Goal: Task Accomplishment & Management: Use online tool/utility

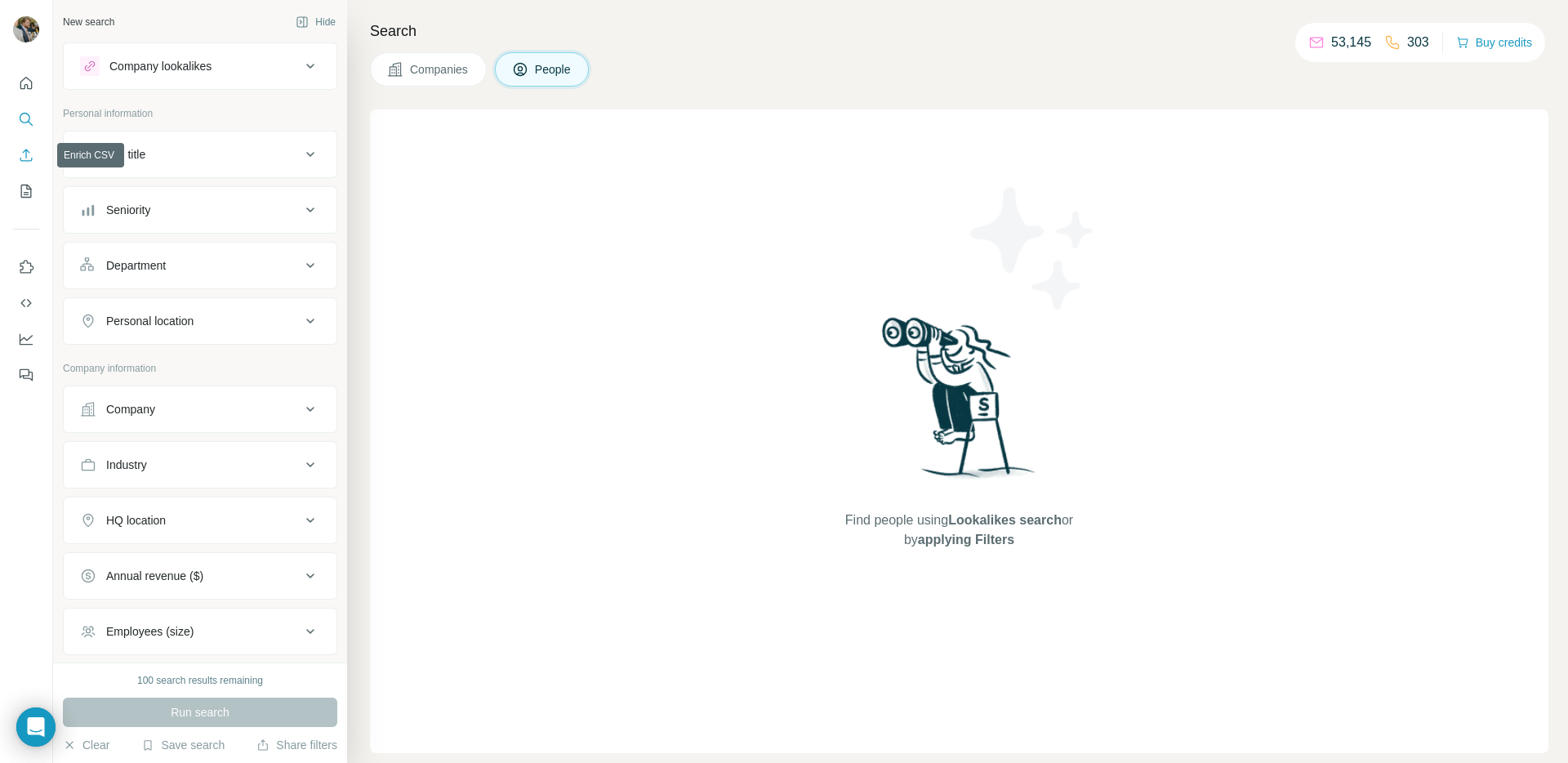
click at [23, 156] on icon "Enrich CSV" at bounding box center [25, 155] width 17 height 17
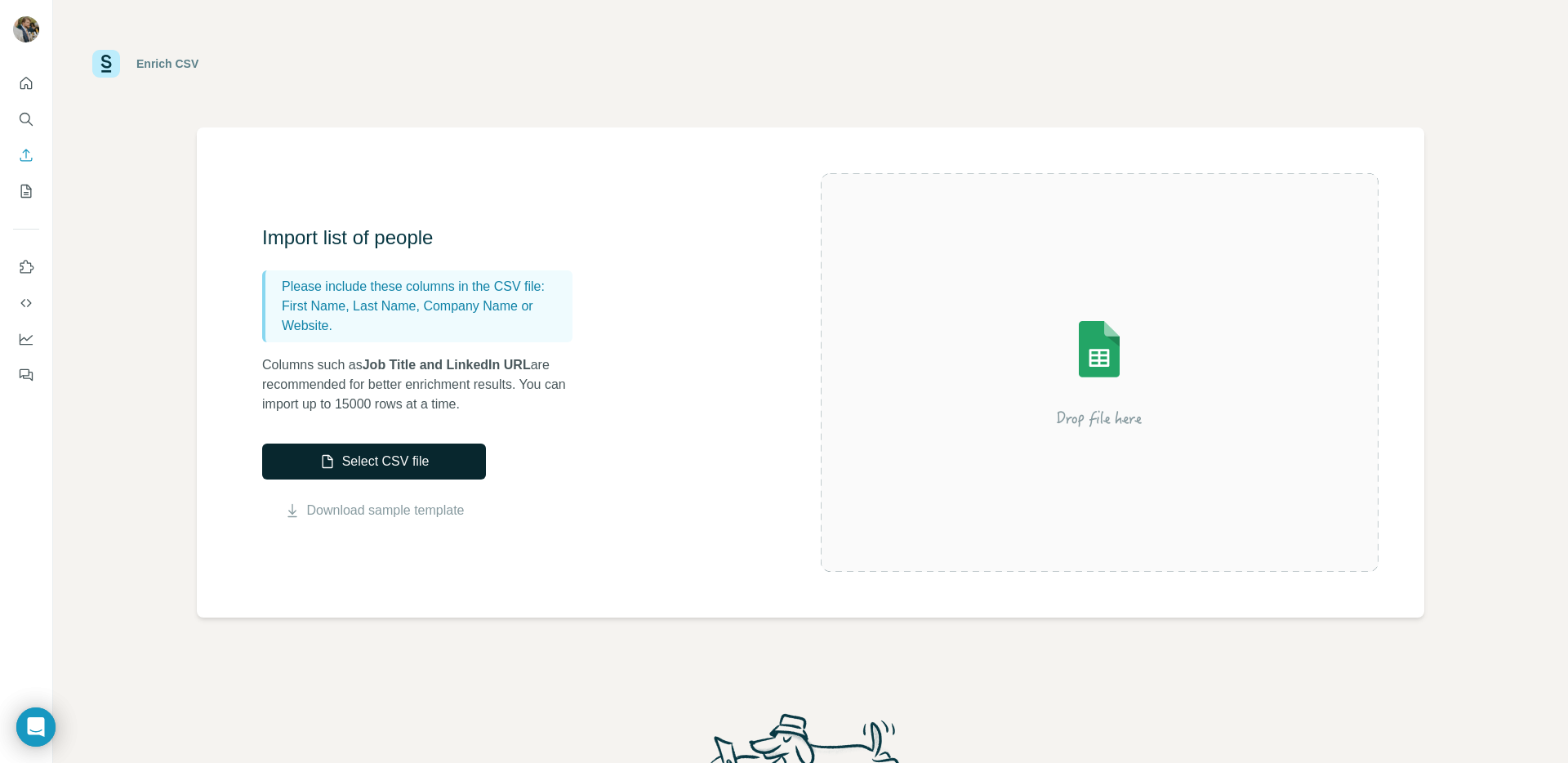
click at [392, 468] on button "Select CSV file" at bounding box center [373, 462] width 223 height 36
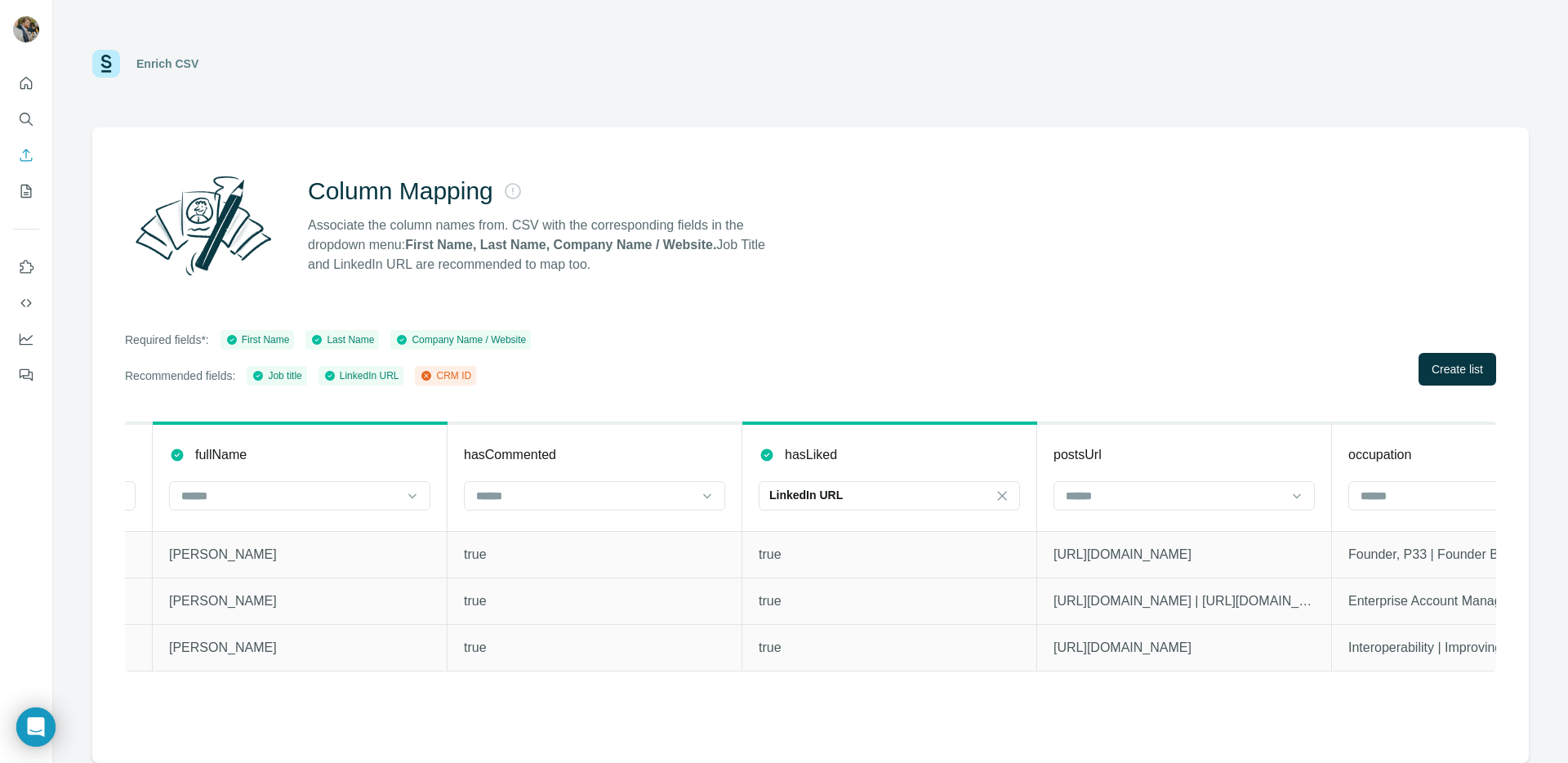
scroll to position [0, 1262]
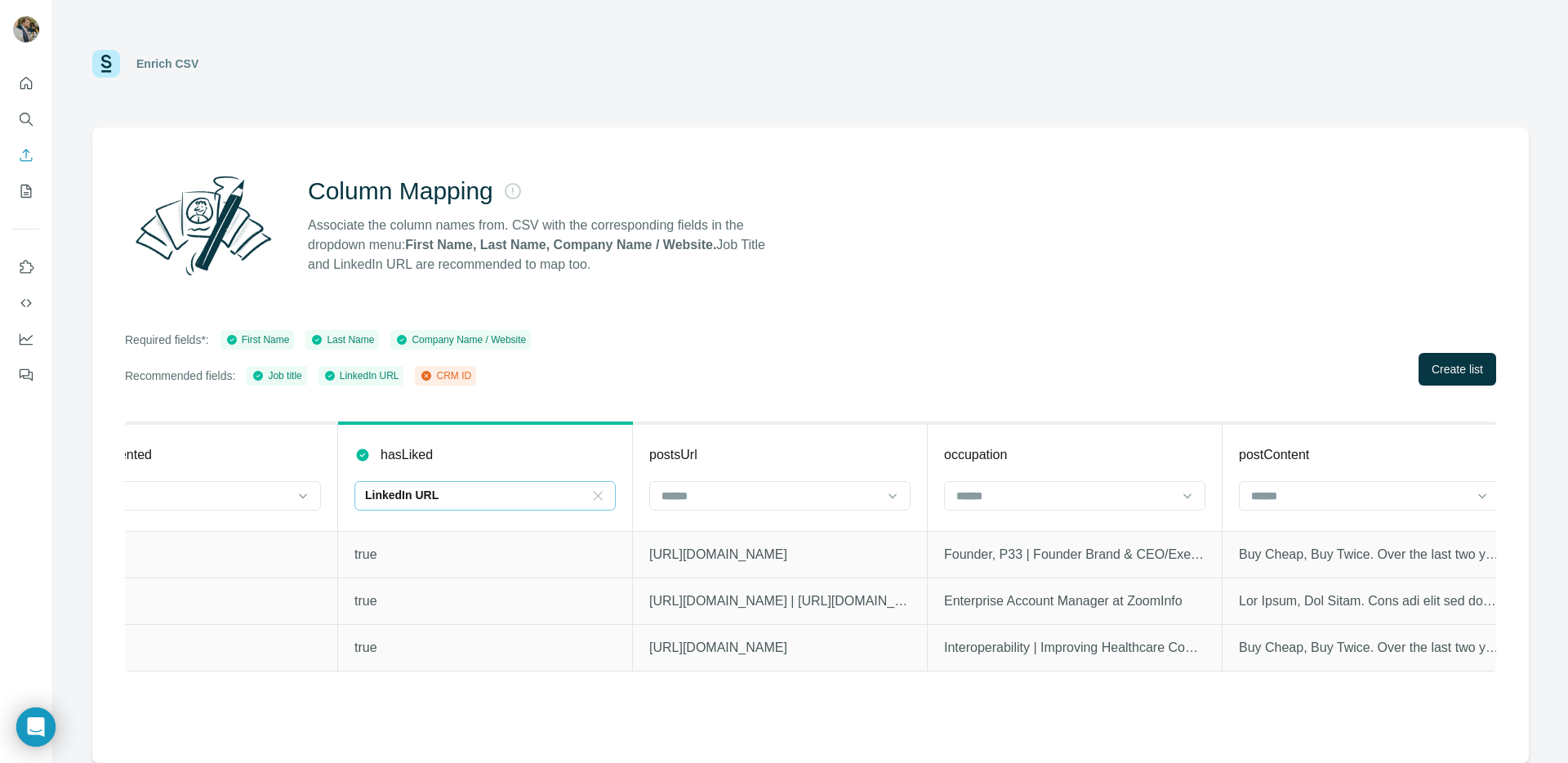
click at [598, 500] on icon at bounding box center [598, 496] width 17 height 17
click at [443, 653] on p "true" at bounding box center [486, 648] width 261 height 20
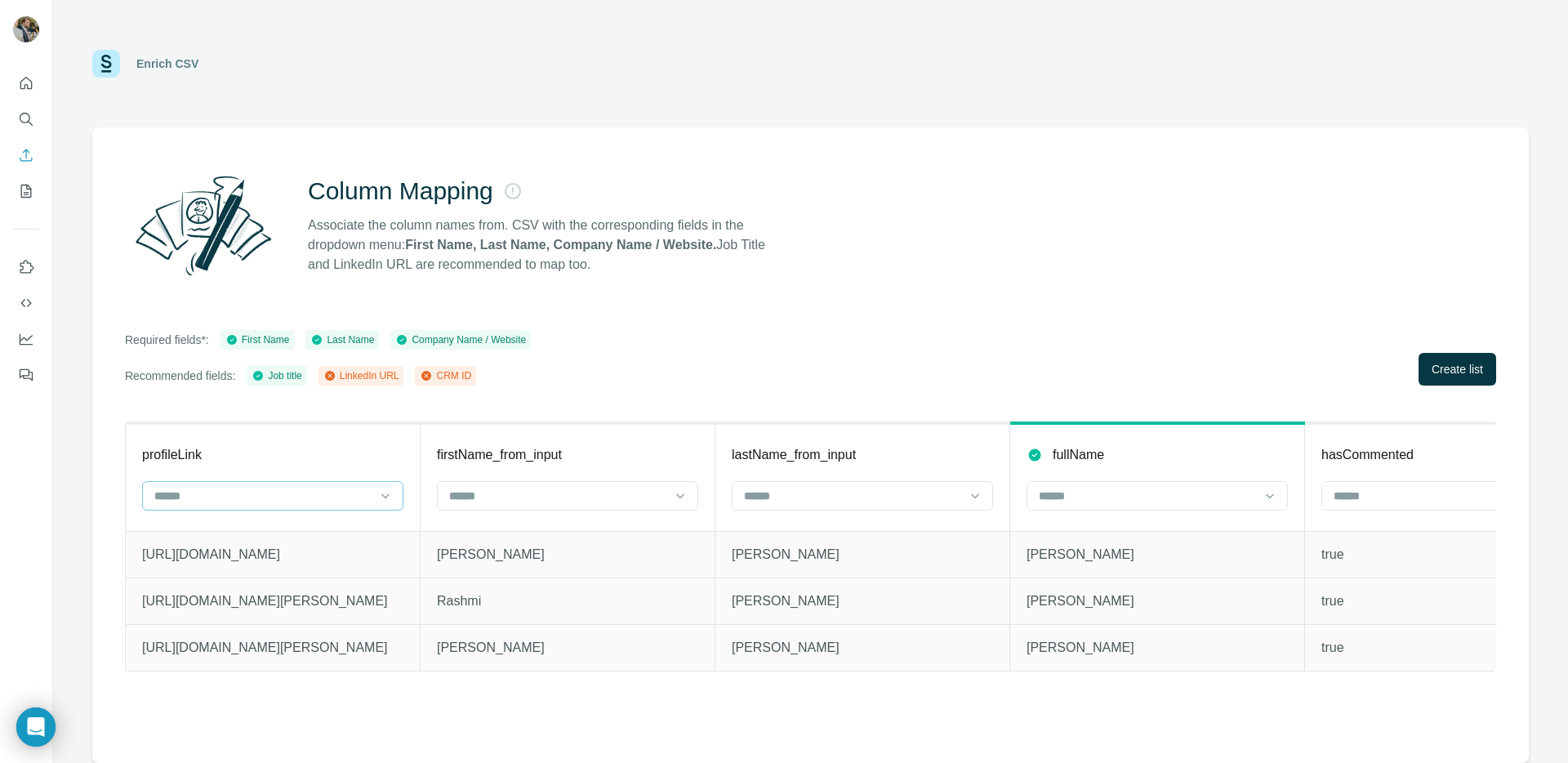
click at [324, 500] on input at bounding box center [263, 496] width 220 height 18
click at [282, 534] on div "LinkedIn URL" at bounding box center [273, 533] width 234 height 17
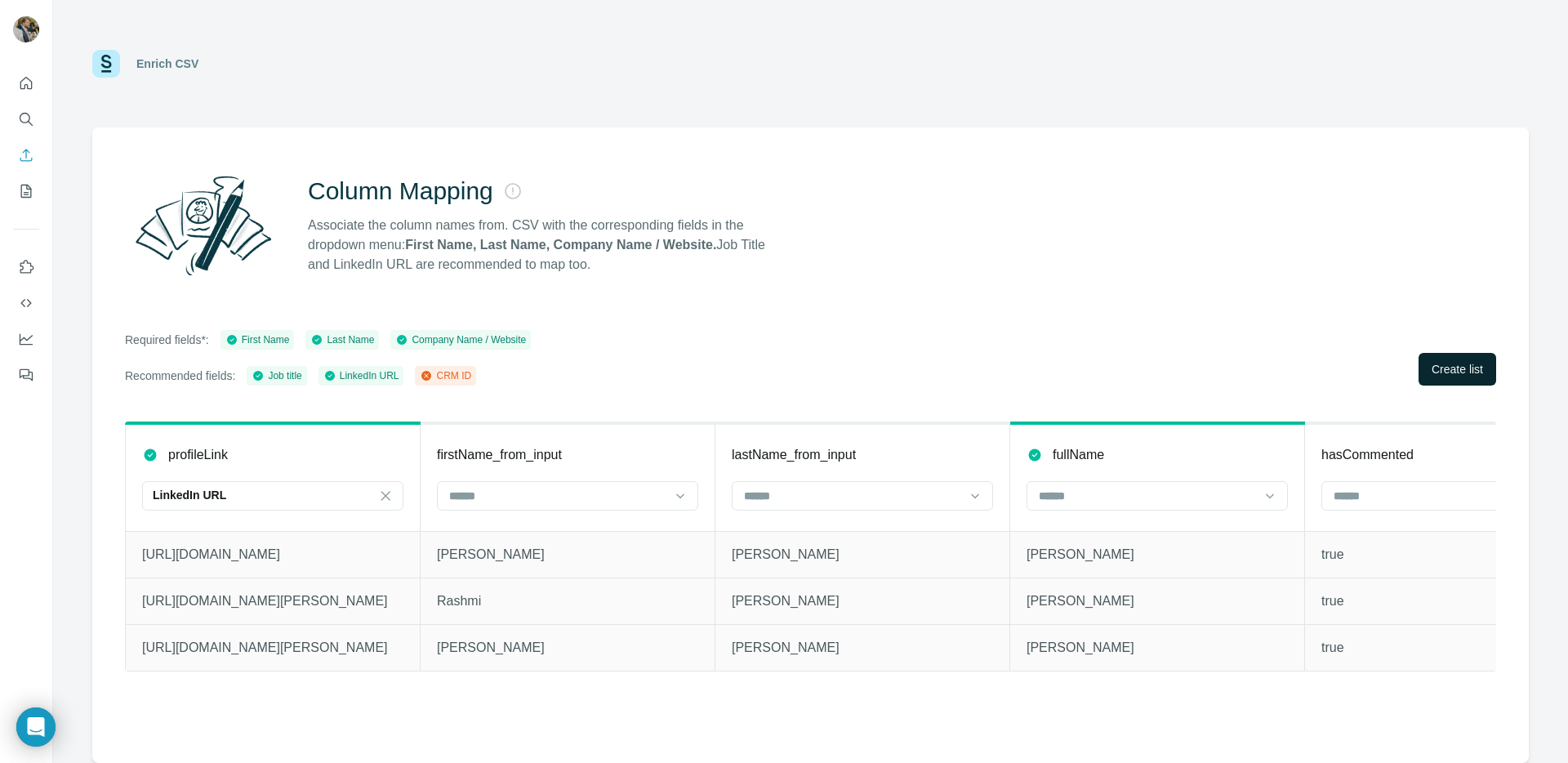
click at [1449, 374] on span "Create list" at bounding box center [1457, 369] width 52 height 17
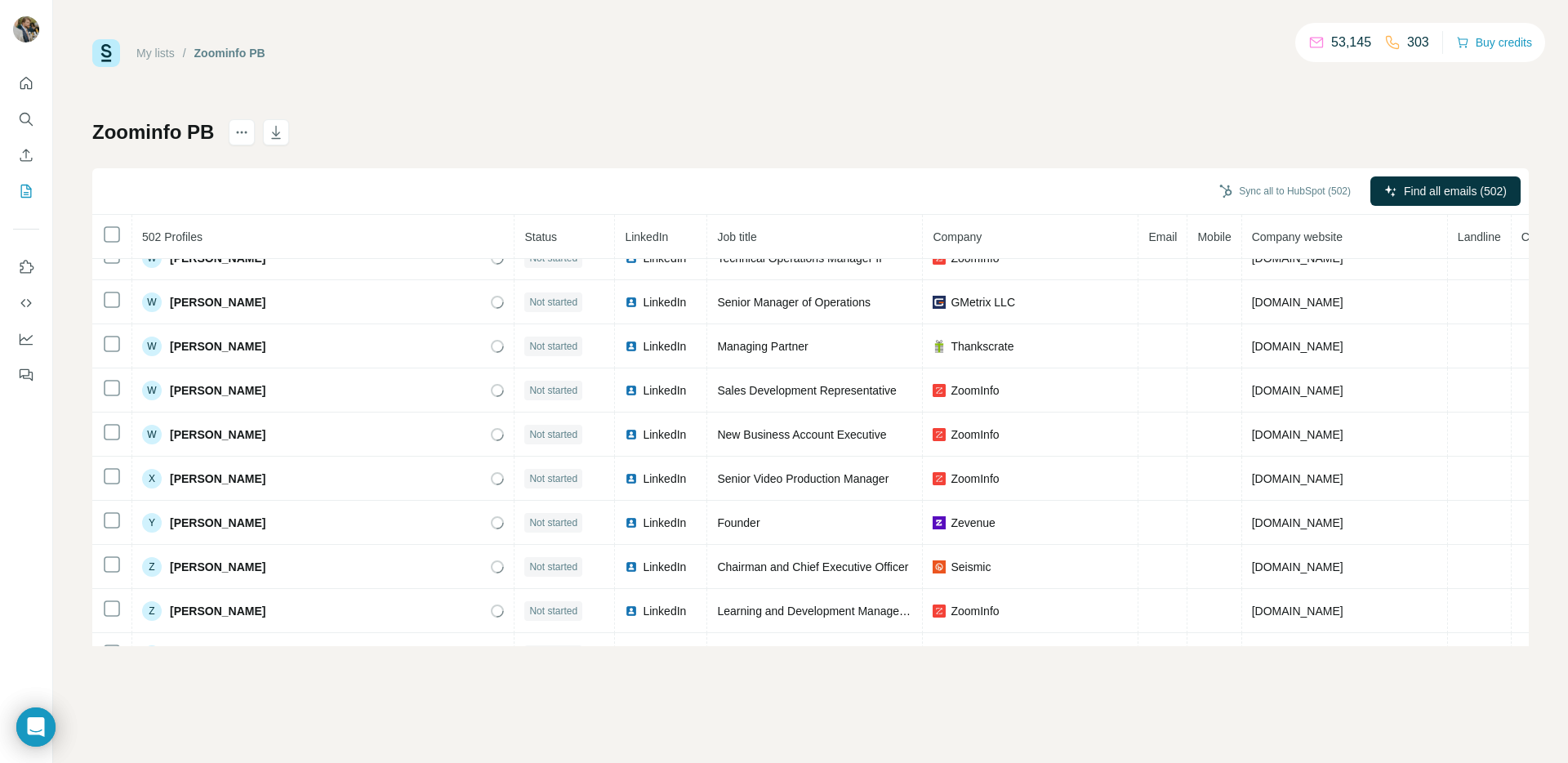
scroll to position [21766, 0]
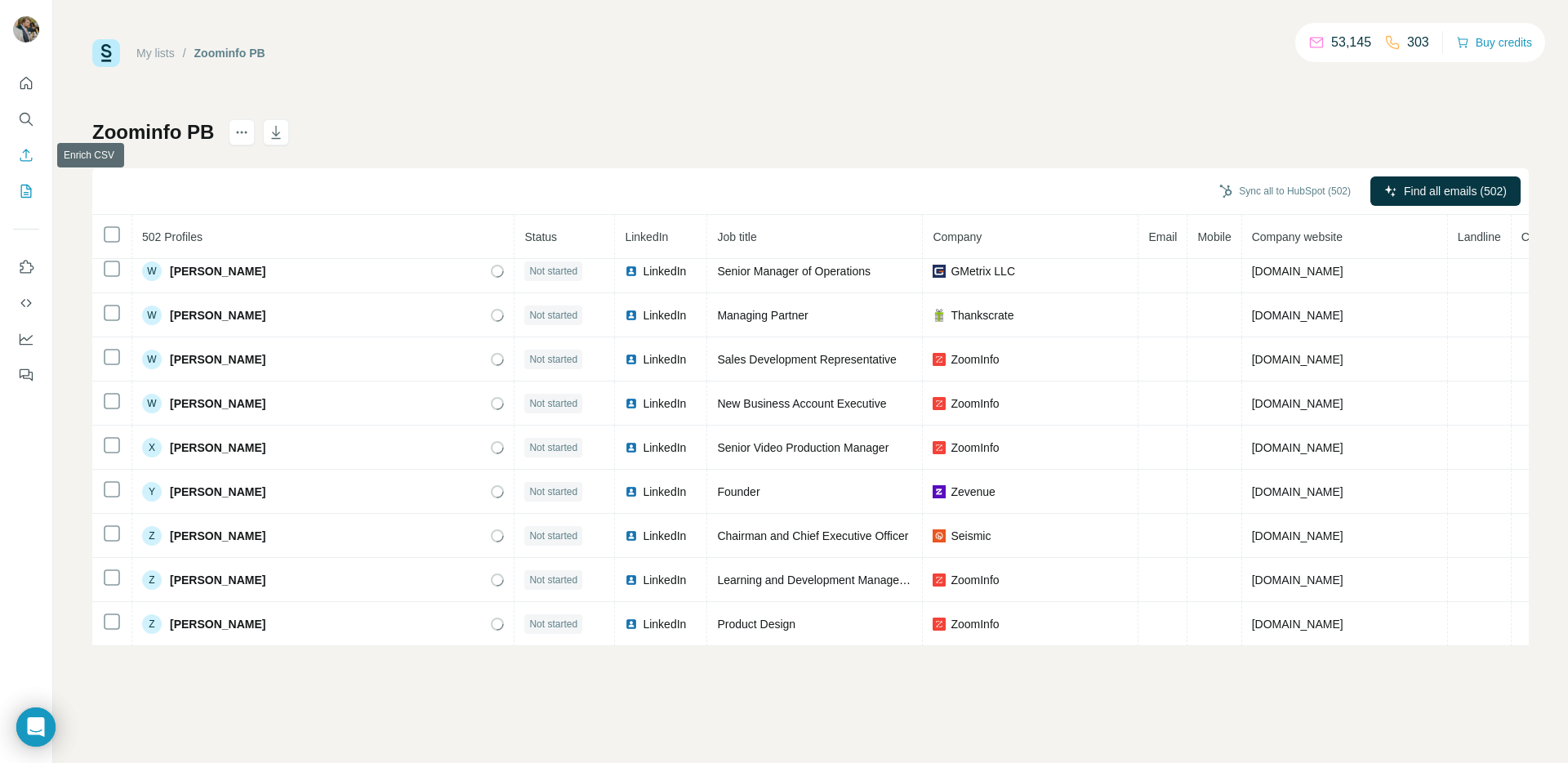
click at [29, 152] on icon "Enrich CSV" at bounding box center [26, 154] width 13 height 13
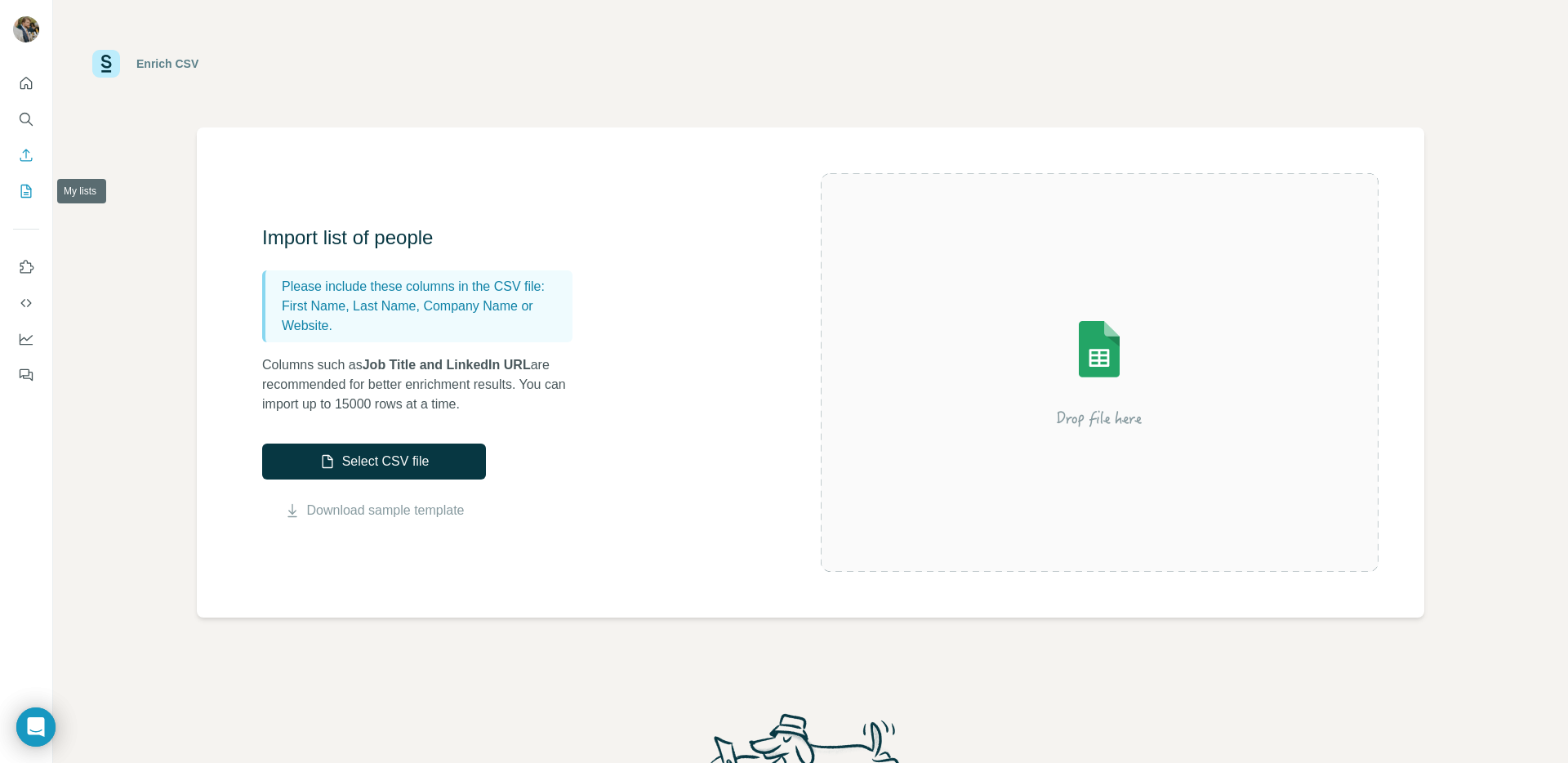
click at [19, 193] on icon "My lists" at bounding box center [25, 191] width 17 height 17
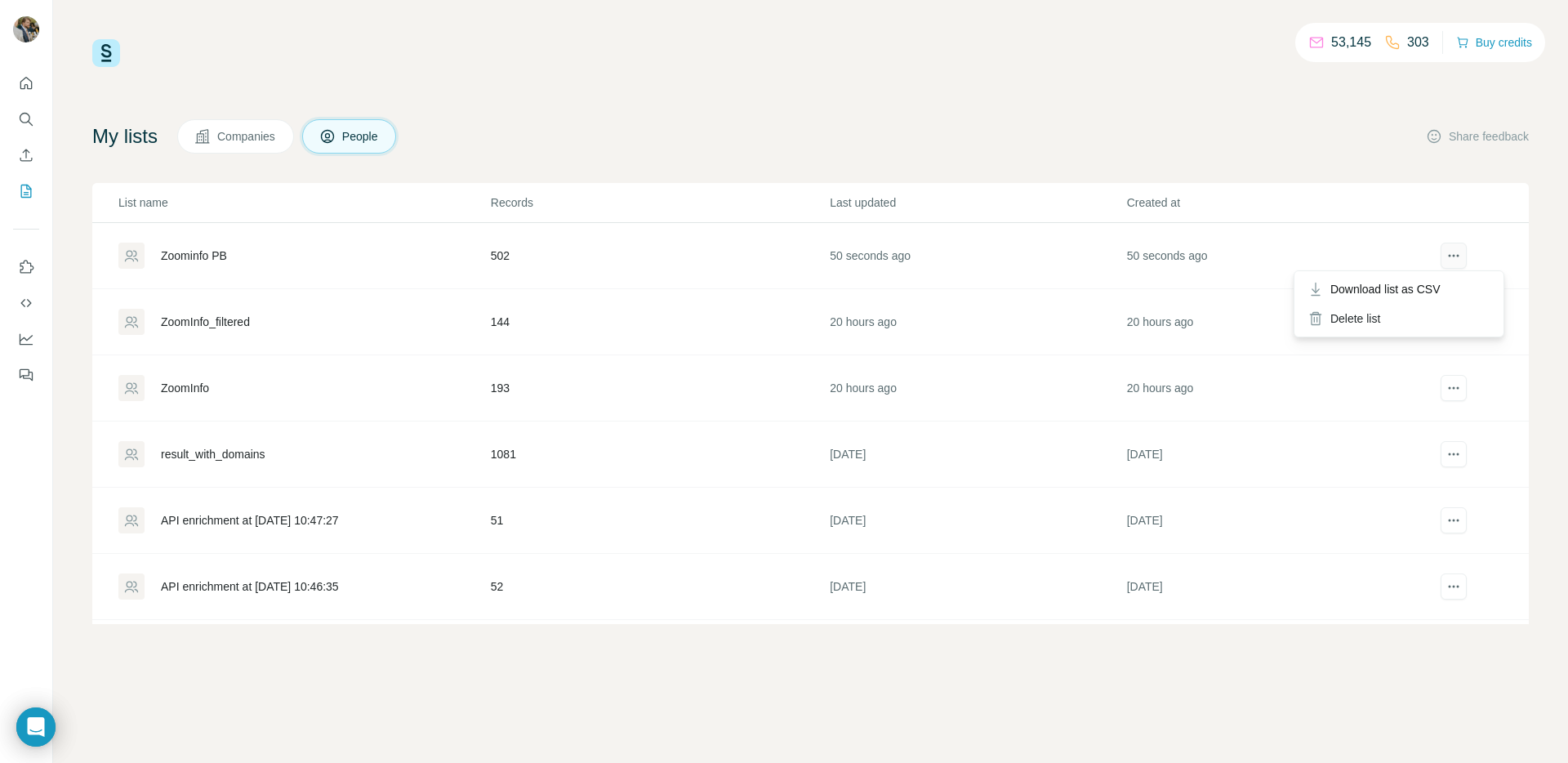
click at [1446, 254] on icon "actions" at bounding box center [1453, 256] width 17 height 17
click at [1378, 322] on div "Delete list" at bounding box center [1399, 319] width 203 height 29
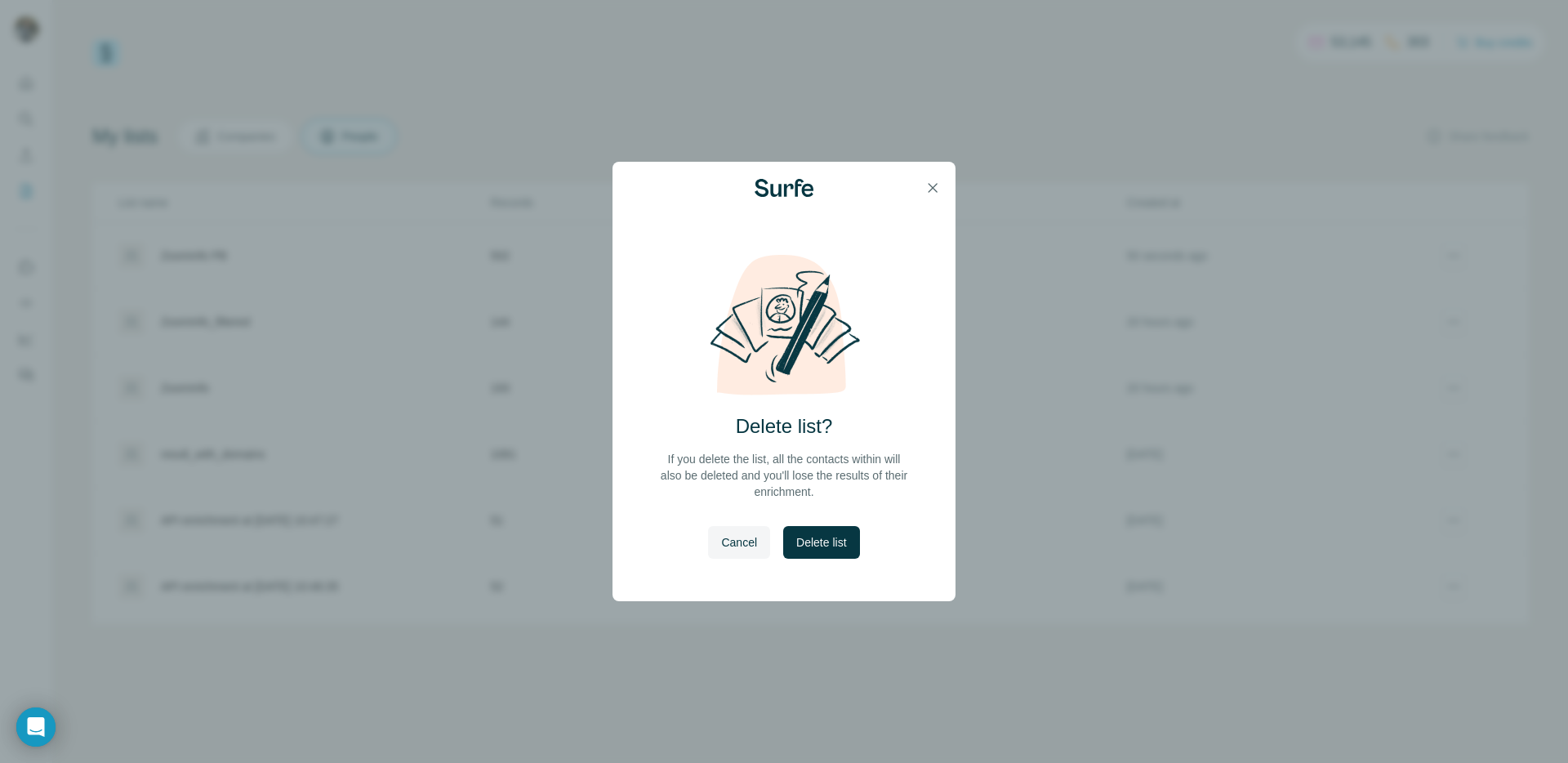
click at [839, 544] on span "Delete list" at bounding box center [821, 542] width 50 height 17
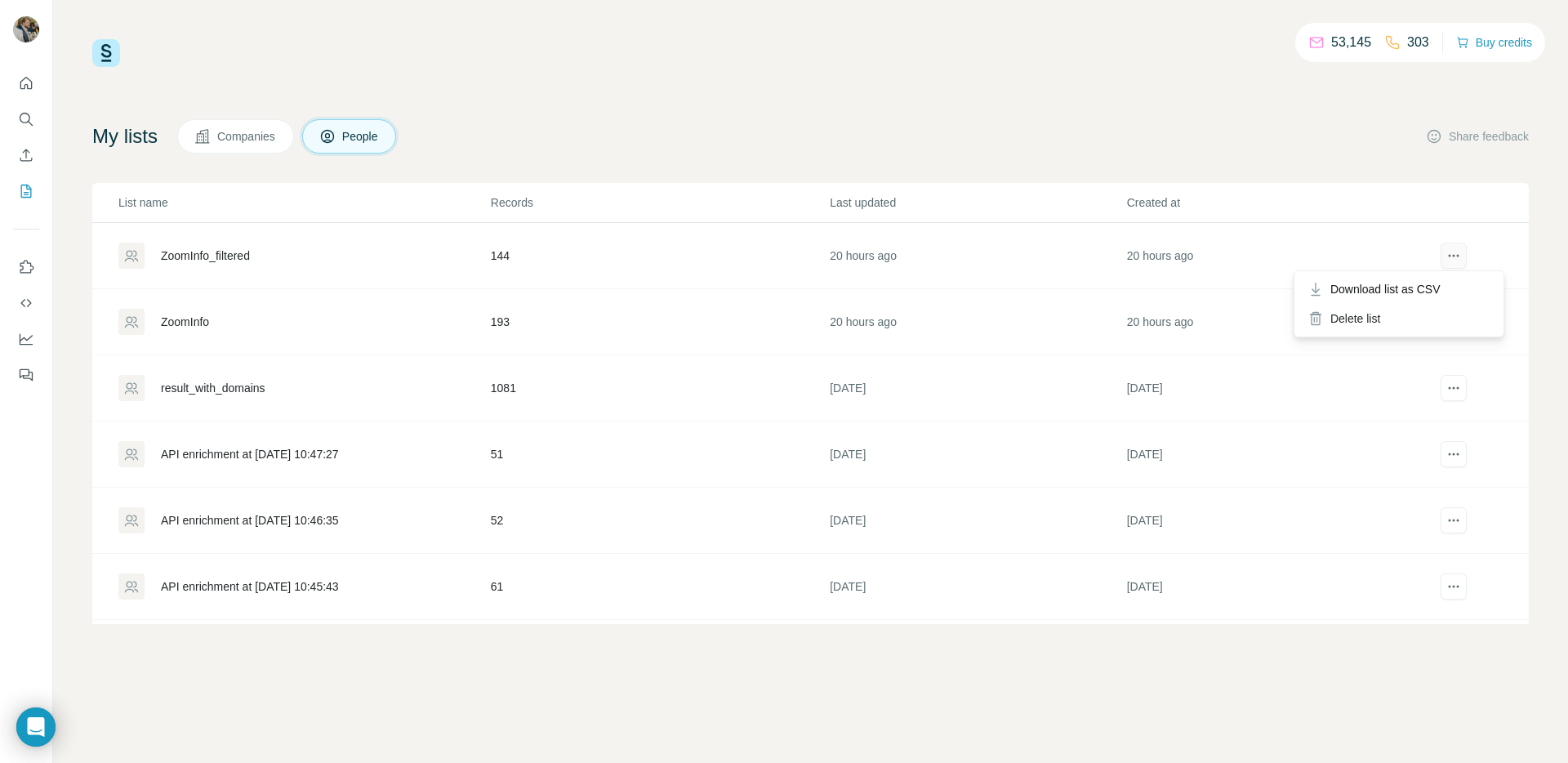
click at [1447, 260] on icon "actions" at bounding box center [1453, 256] width 17 height 17
click at [1381, 321] on div "Delete list" at bounding box center [1399, 319] width 203 height 29
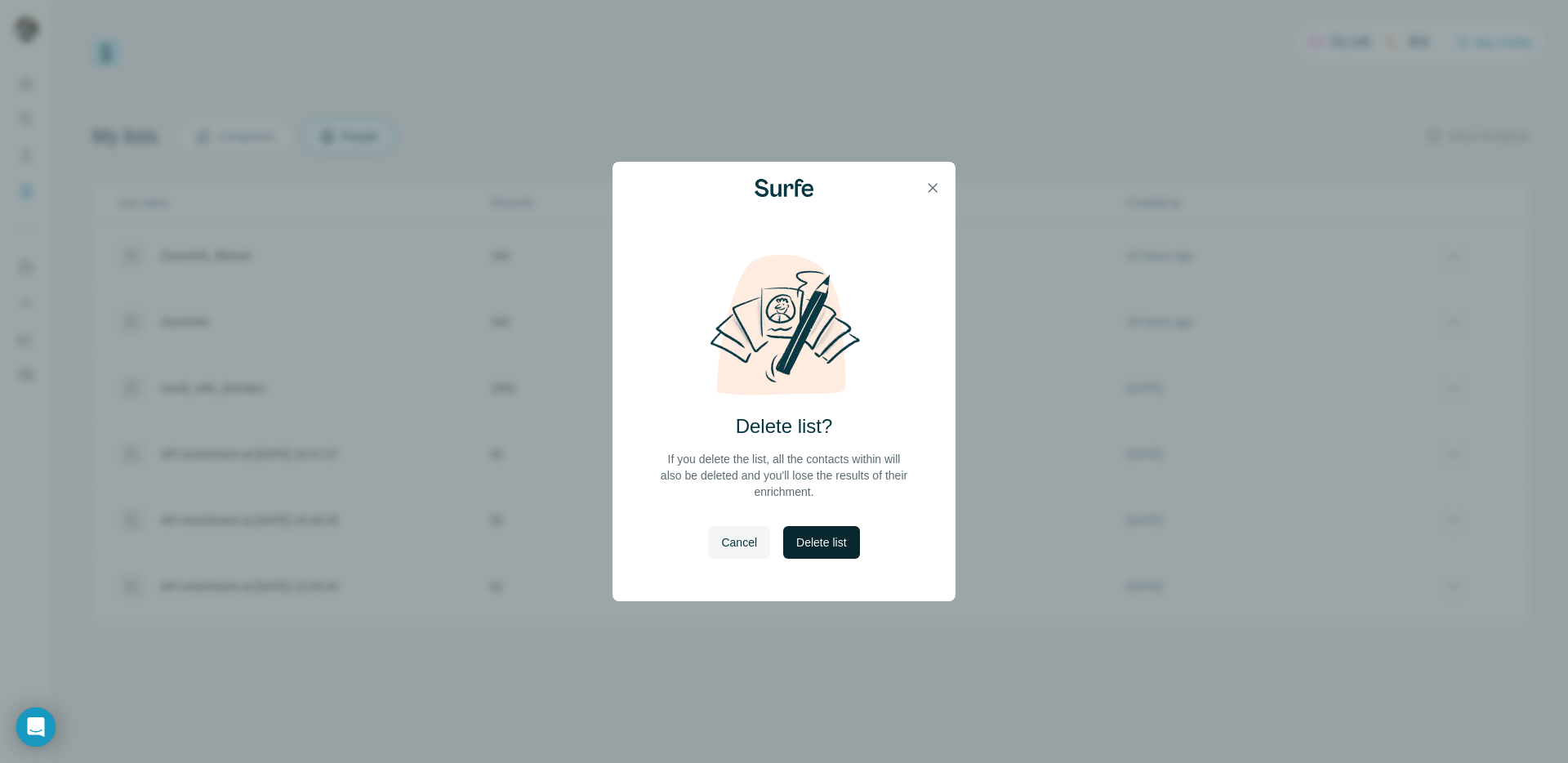
click at [829, 542] on span "Delete list" at bounding box center [821, 542] width 50 height 17
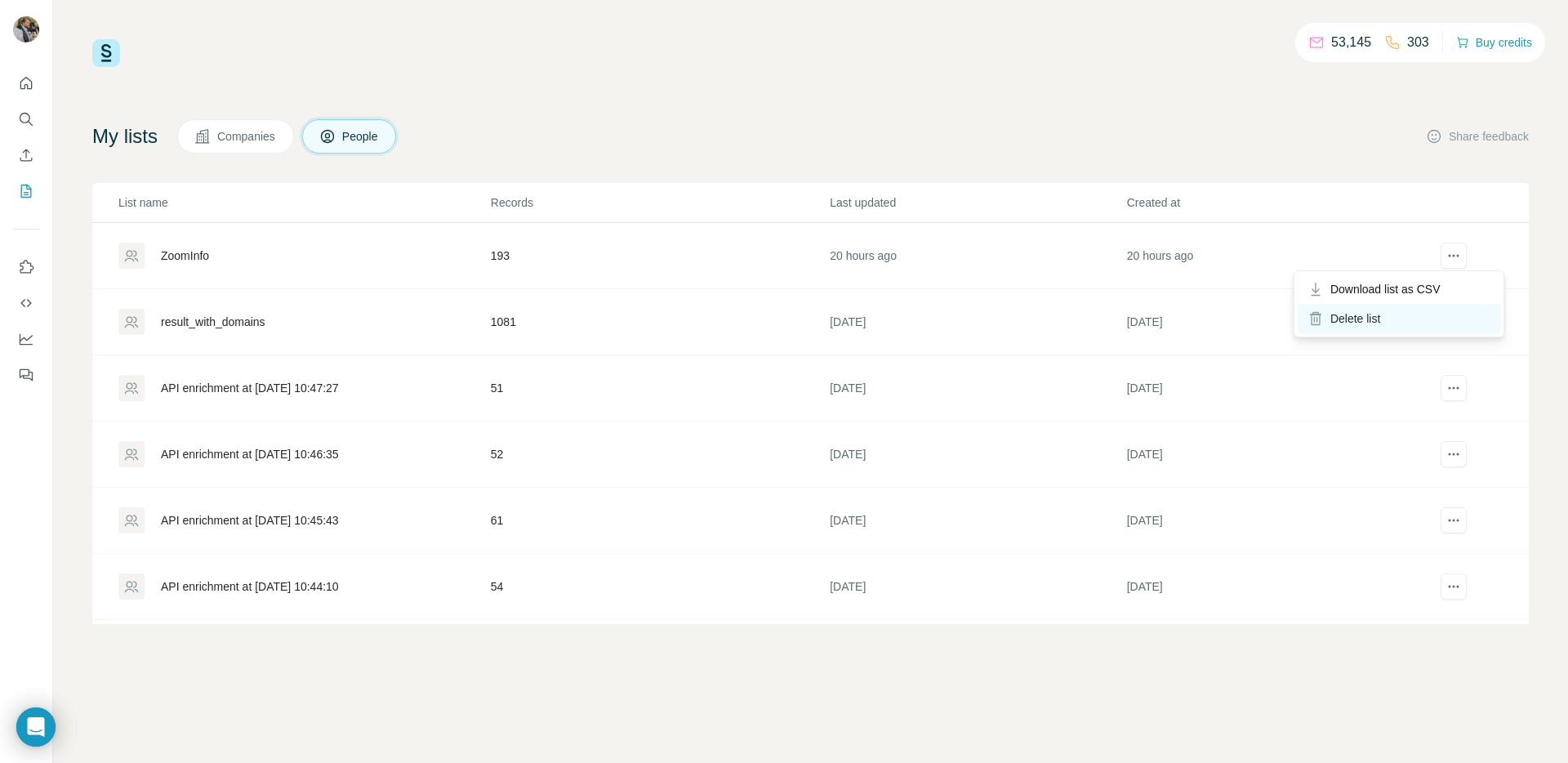
click at [1379, 318] on div "Delete list" at bounding box center [1399, 319] width 203 height 29
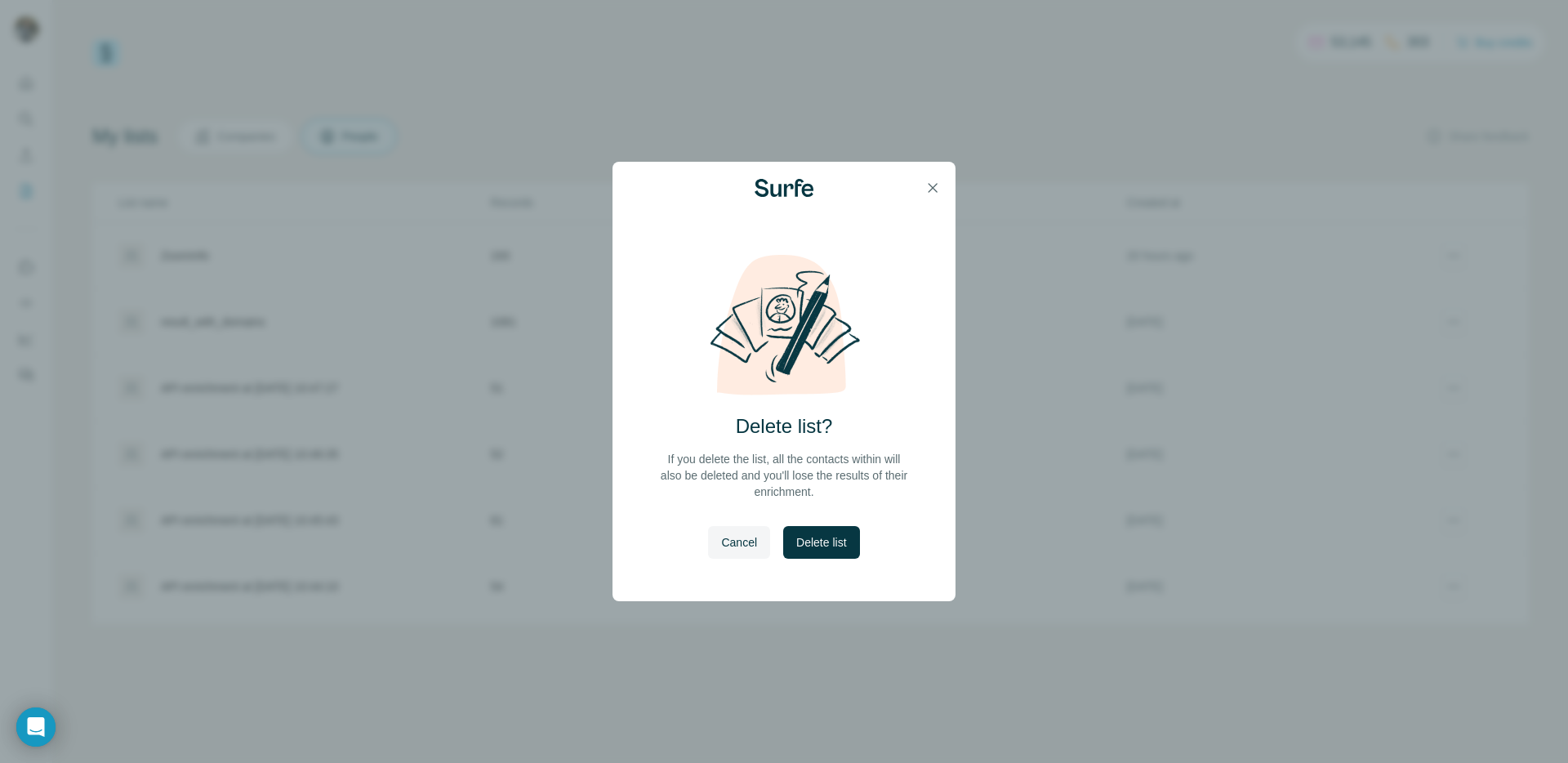
click at [847, 556] on button "Delete list" at bounding box center [821, 542] width 76 height 33
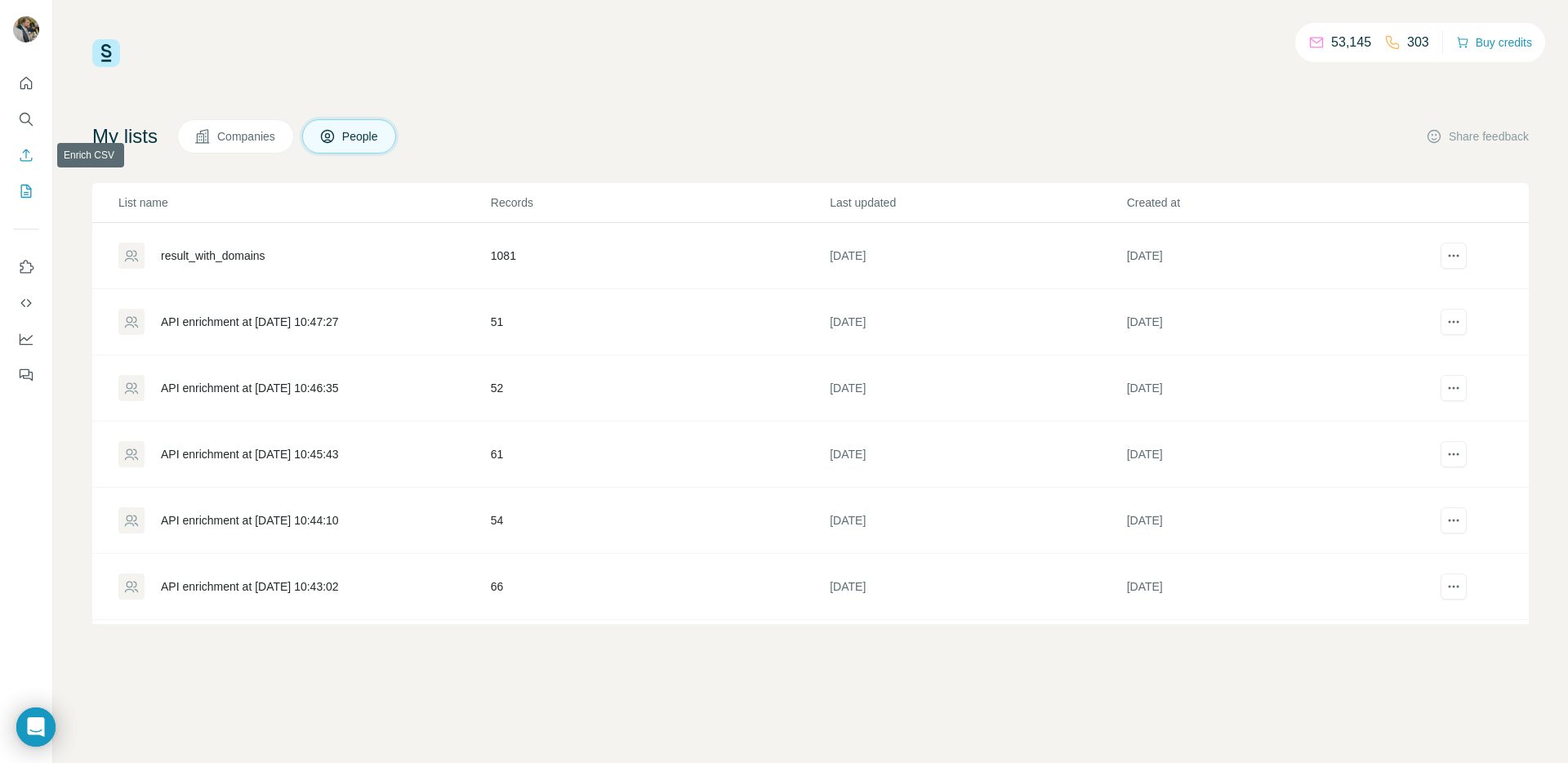
click at [24, 164] on button "Enrich CSV" at bounding box center [25, 155] width 26 height 29
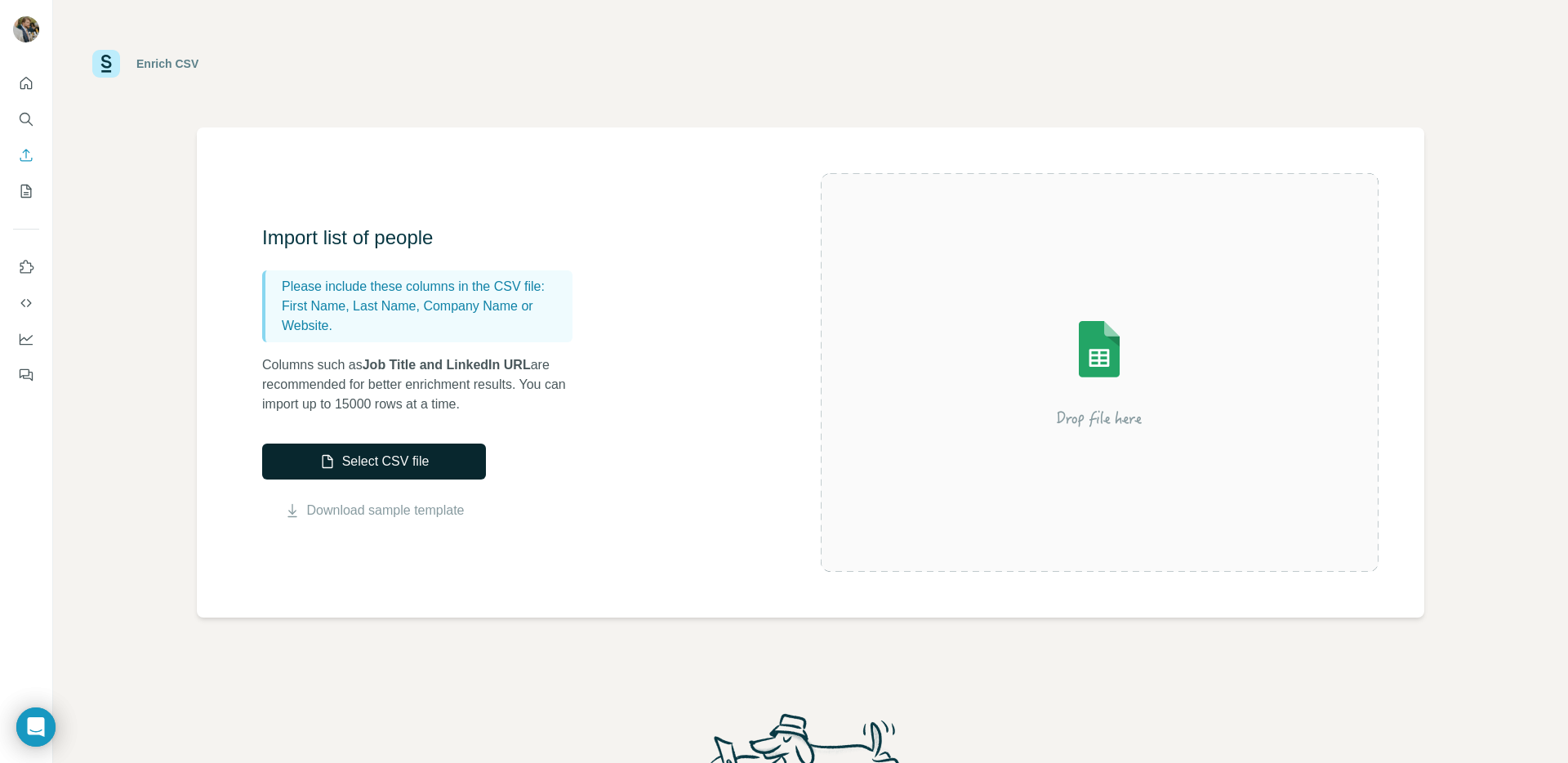
click at [353, 457] on button "Select CSV file" at bounding box center [373, 462] width 223 height 36
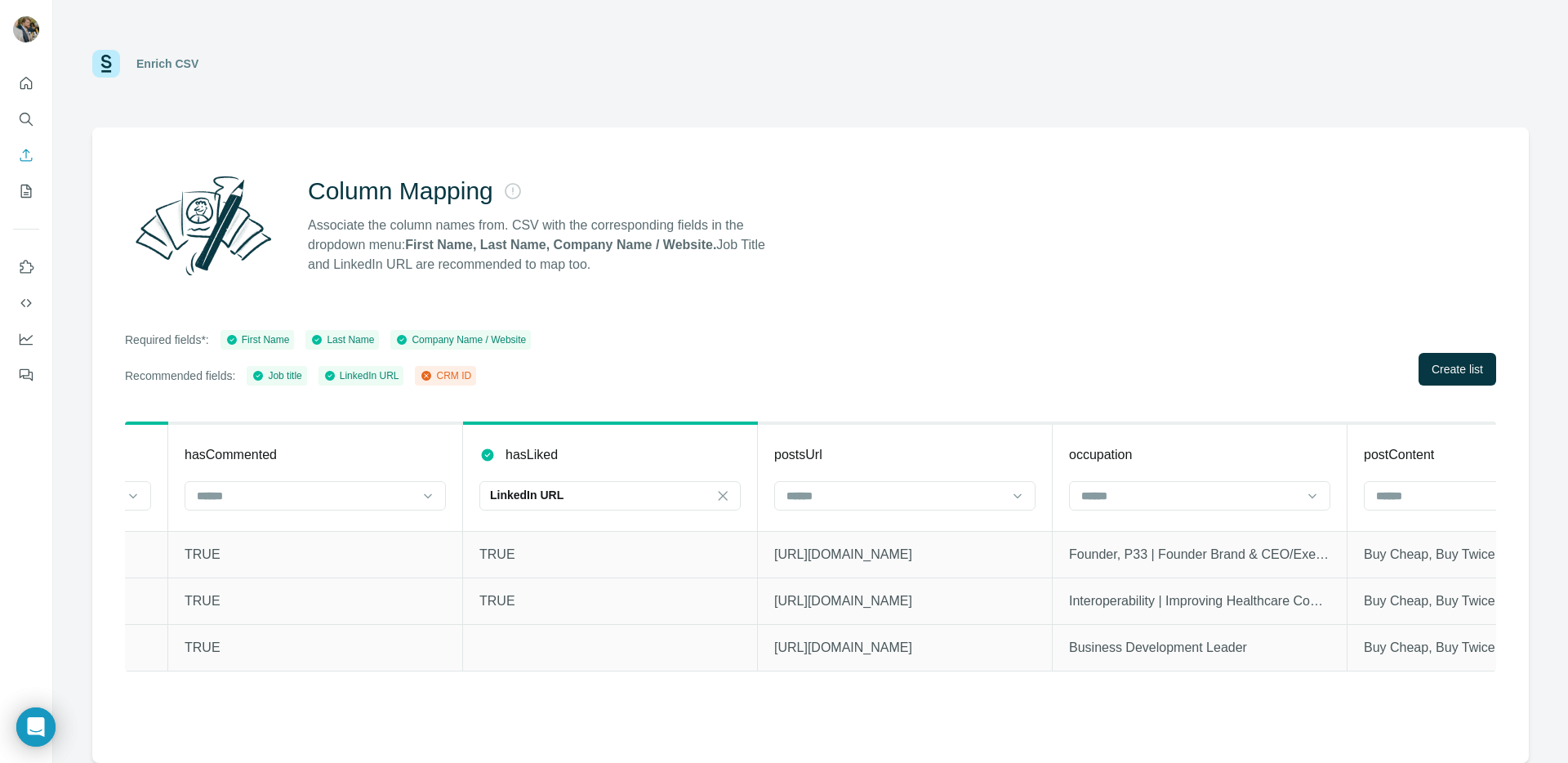
scroll to position [0, 1074]
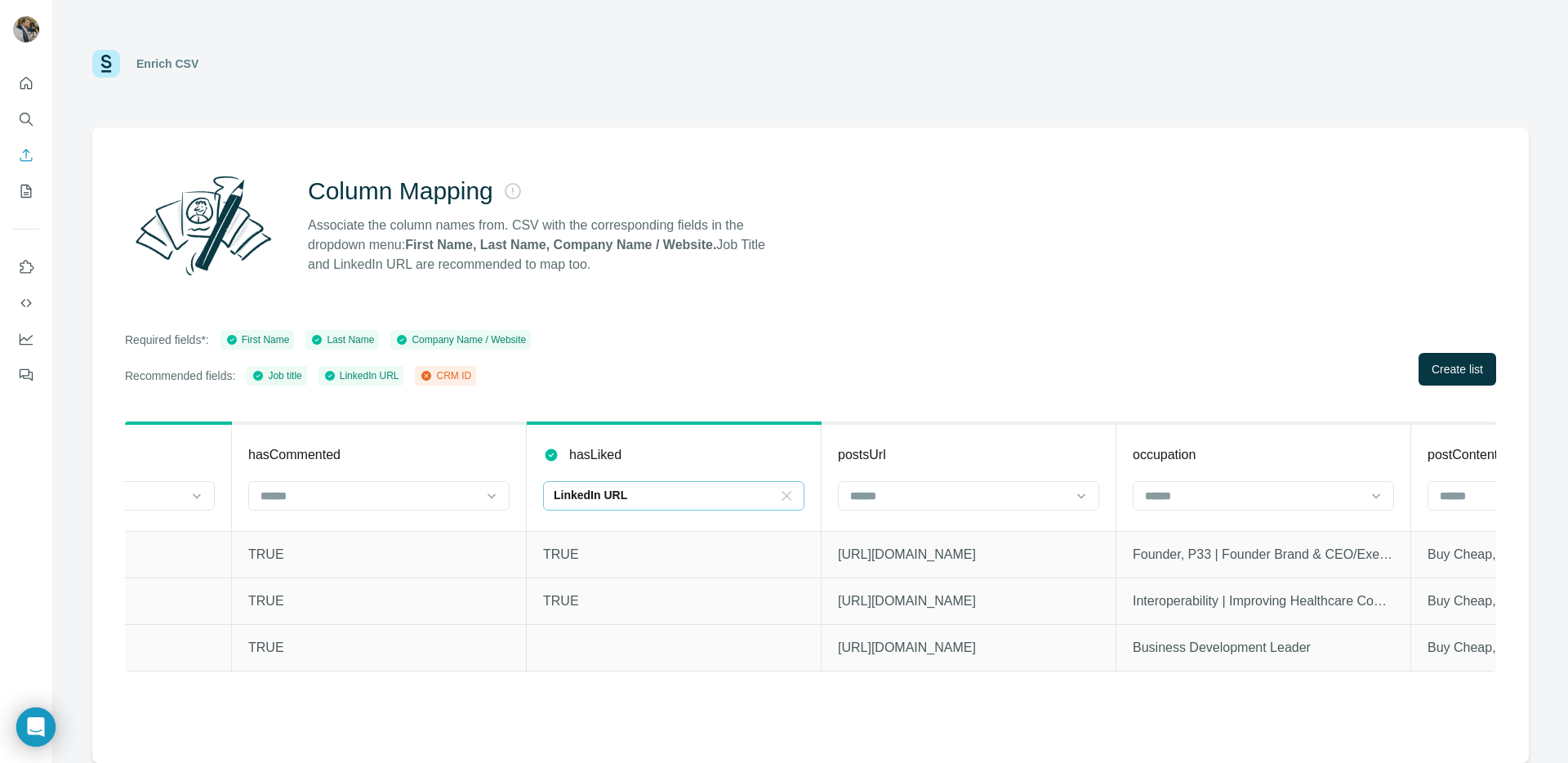
click at [787, 498] on icon at bounding box center [786, 496] width 17 height 17
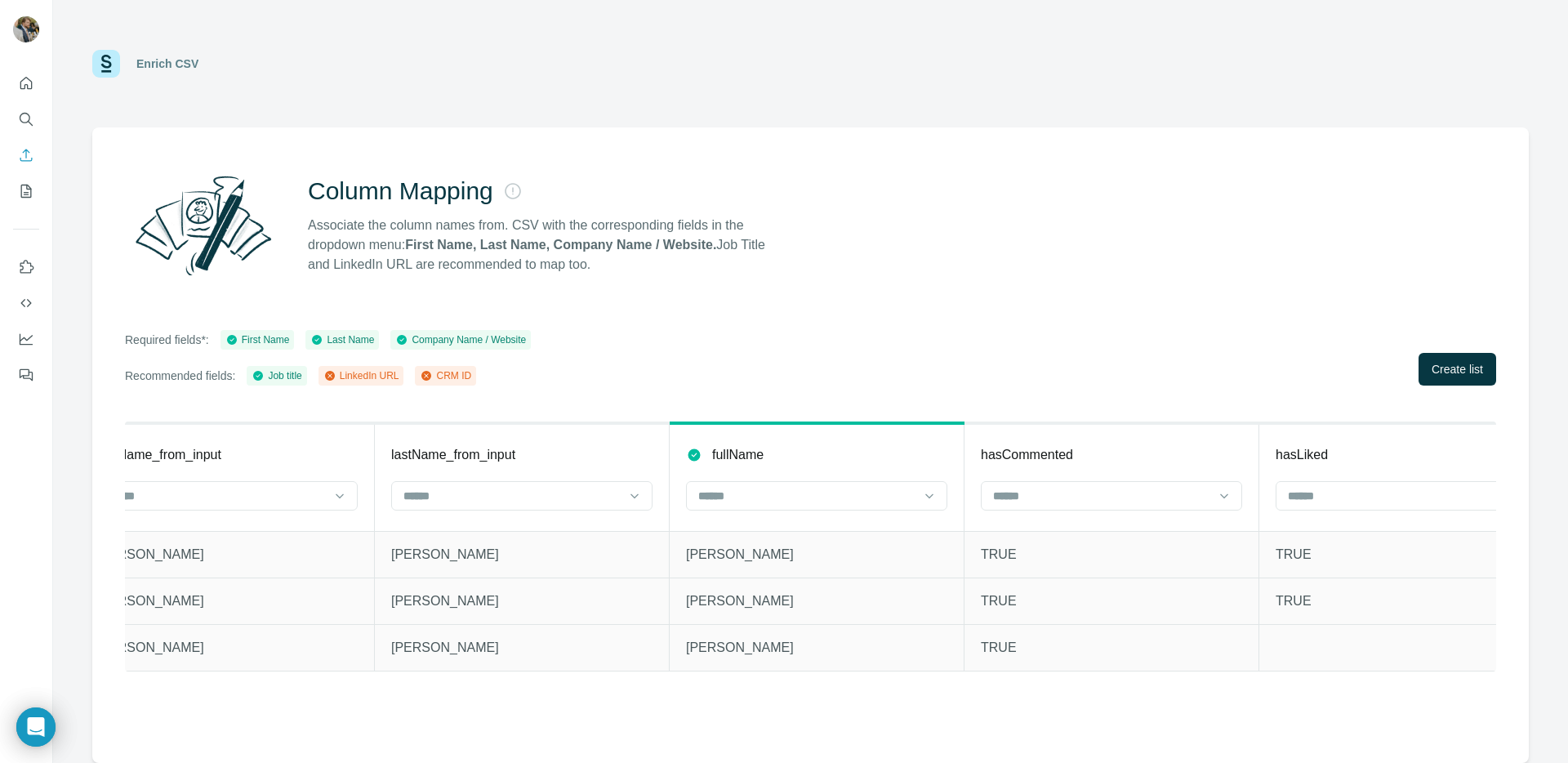
scroll to position [0, 0]
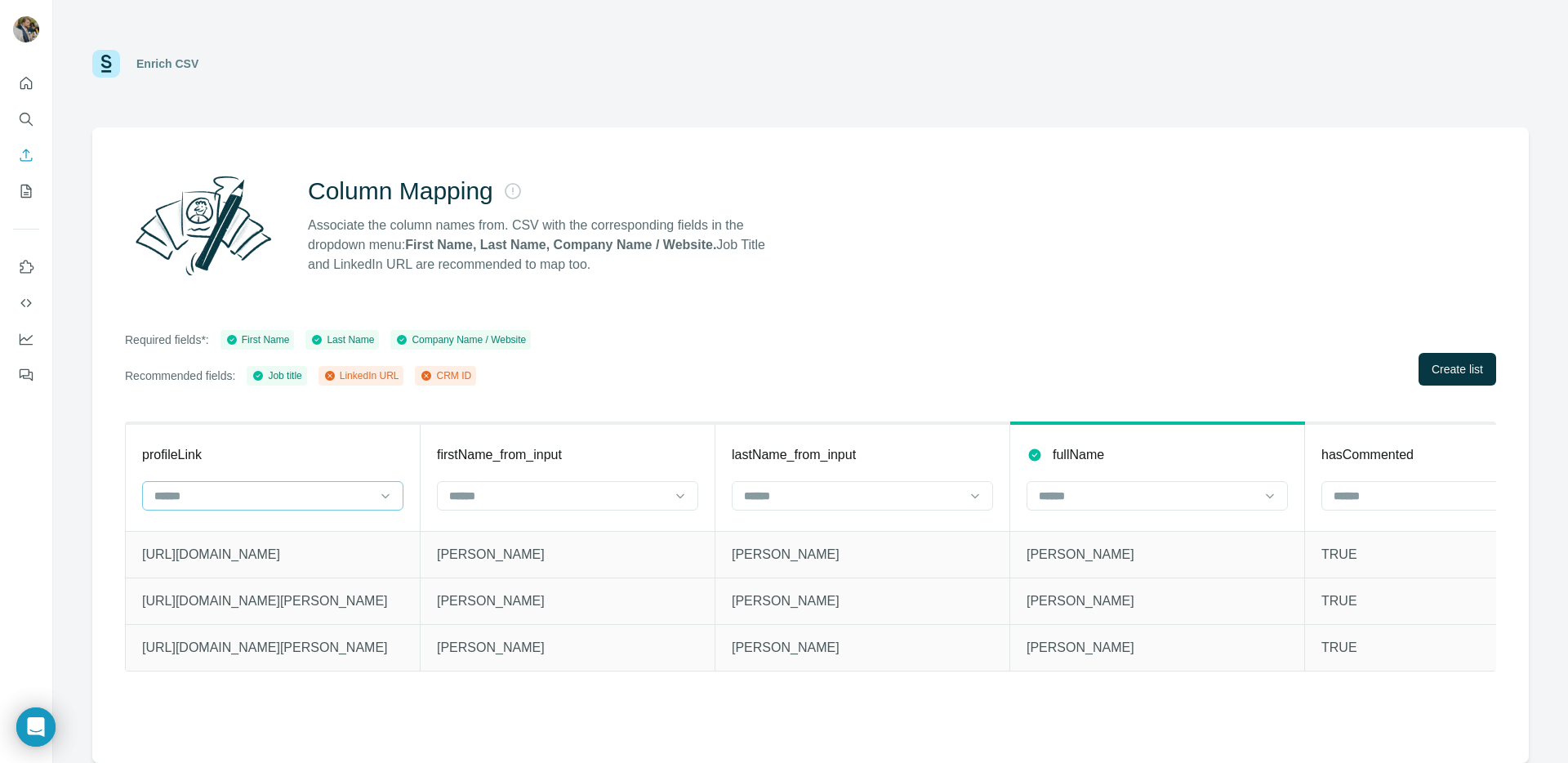
click at [244, 505] on div at bounding box center [263, 496] width 220 height 27
click at [249, 536] on div "LinkedIn URL" at bounding box center [273, 533] width 234 height 17
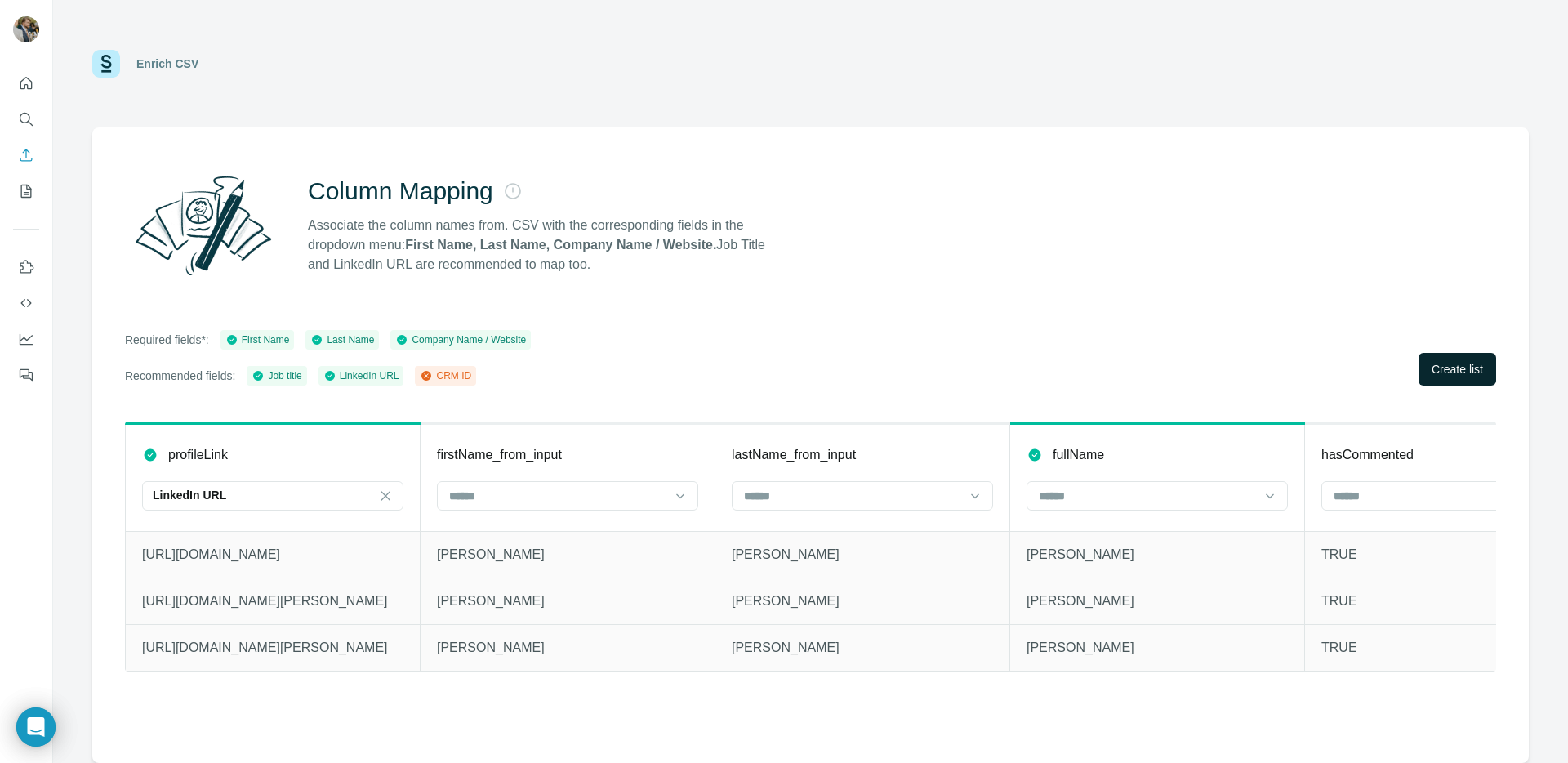
click at [1461, 368] on span "Create list" at bounding box center [1457, 369] width 52 height 17
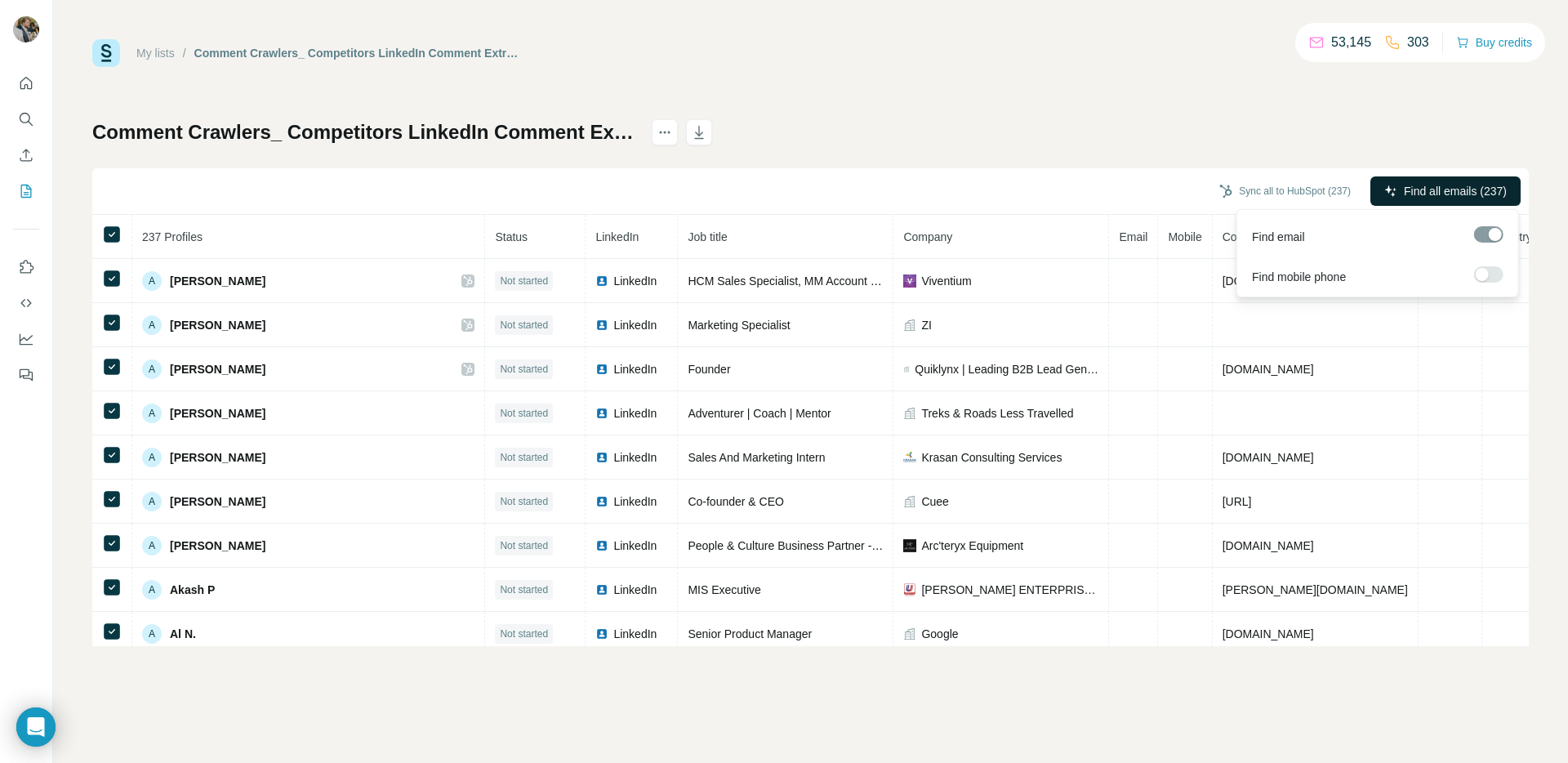
click at [1444, 193] on span "Find all emails (237)" at bounding box center [1456, 191] width 103 height 17
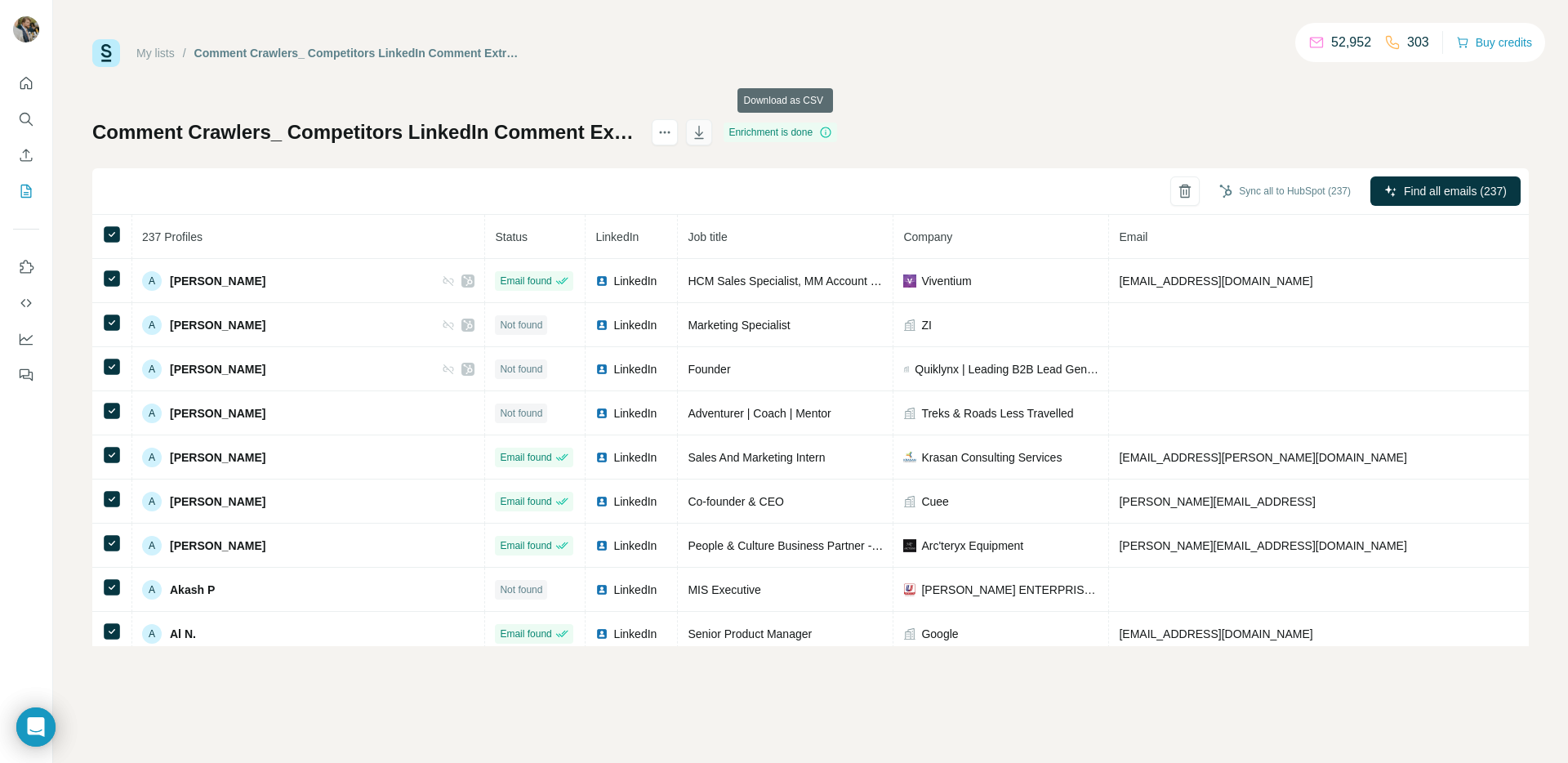
click at [704, 134] on icon "button" at bounding box center [699, 132] width 9 height 13
